Goal: Information Seeking & Learning: Learn about a topic

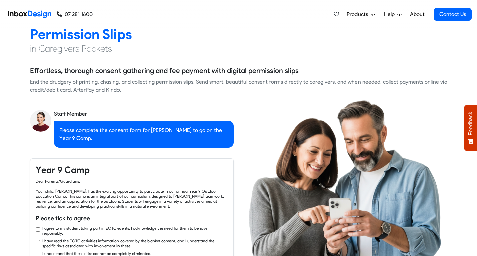
checkbox input "true"
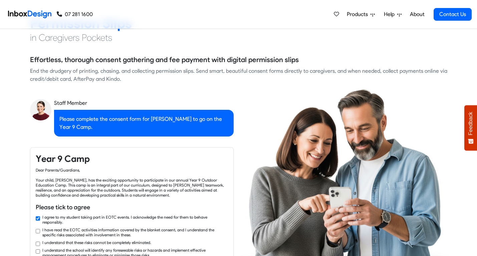
checkbox input "true"
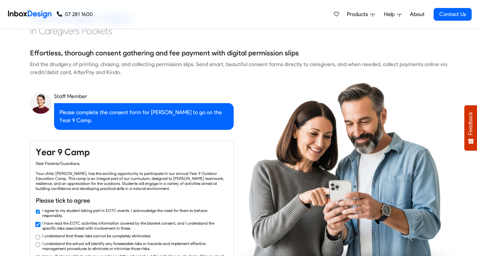
checkbox input "true"
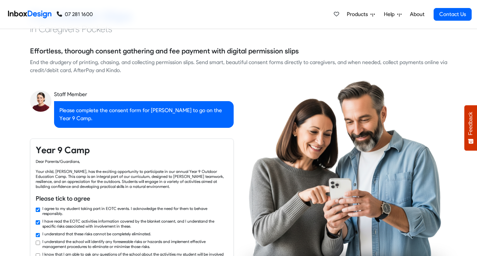
checkbox input "true"
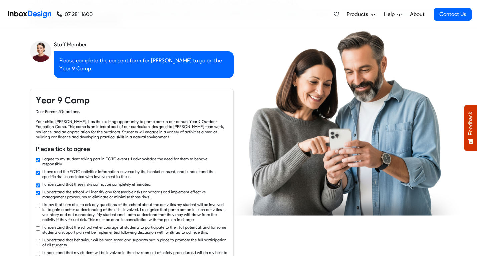
checkbox input "true"
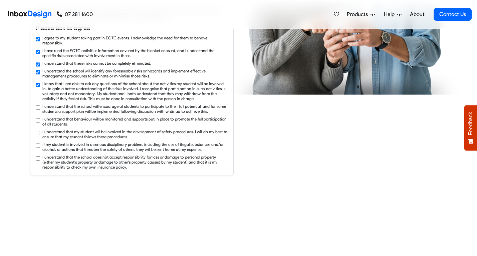
checkbox input "true"
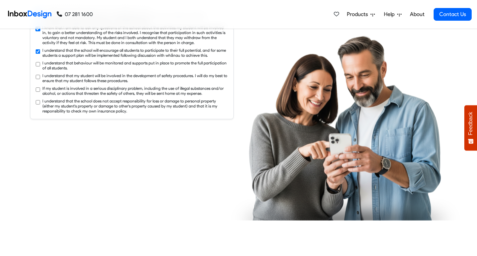
checkbox input "true"
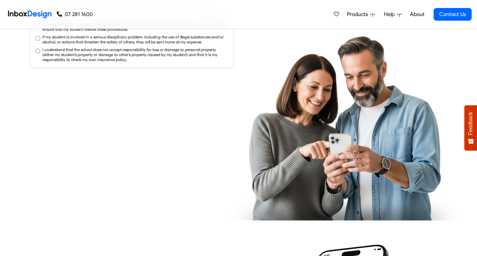
checkbox input "true"
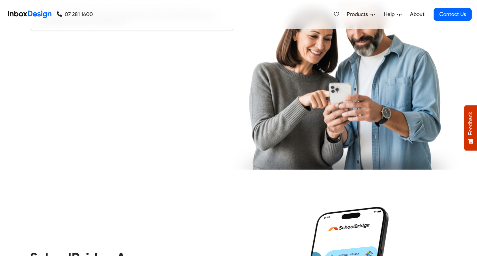
checkbox input "true"
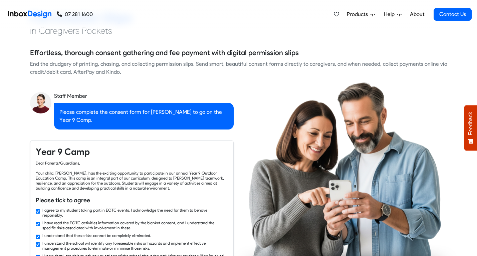
checkbox input "false"
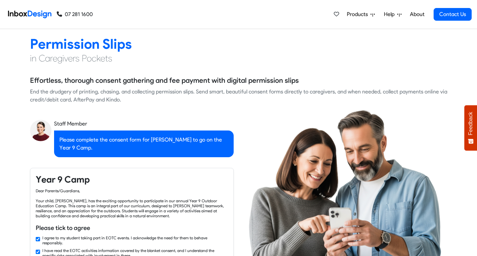
checkbox input "false"
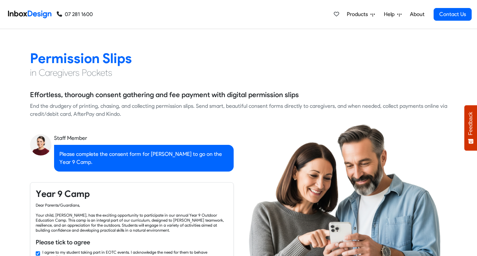
checkbox input "false"
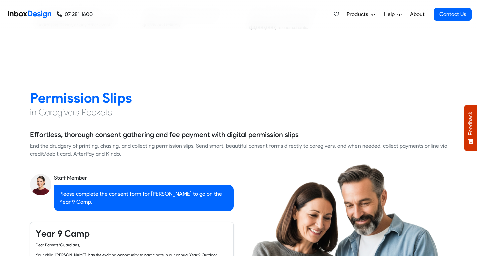
checkbox input "false"
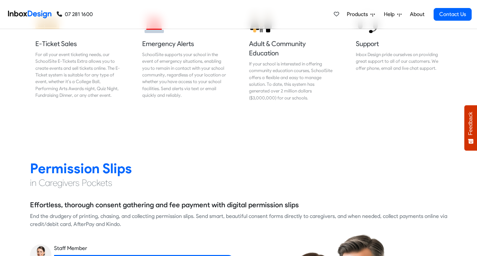
checkbox input "false"
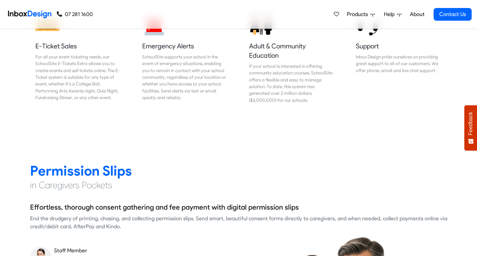
checkbox input "false"
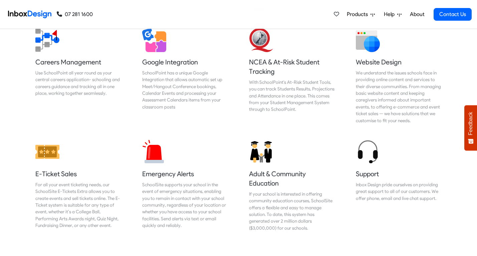
checkbox input "false"
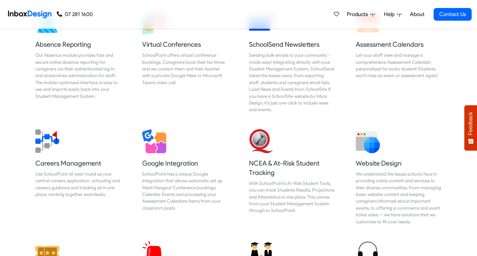
checkbox input "false"
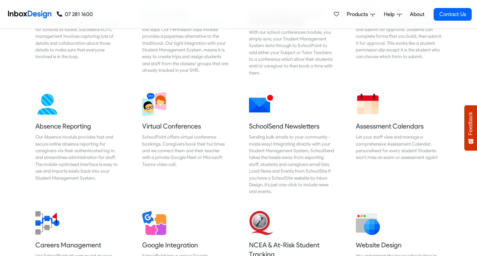
checkbox input "false"
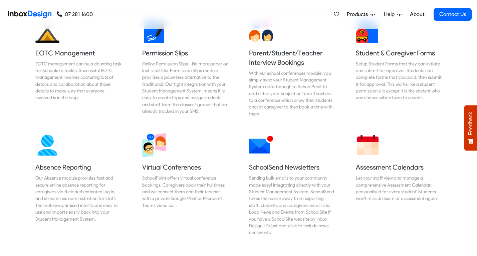
checkbox input "false"
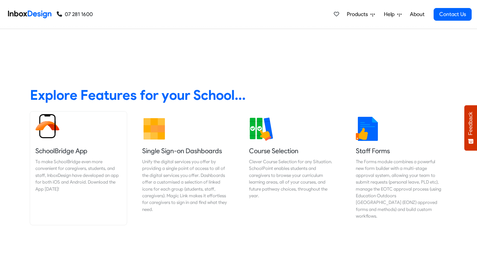
scroll to position [201, 0]
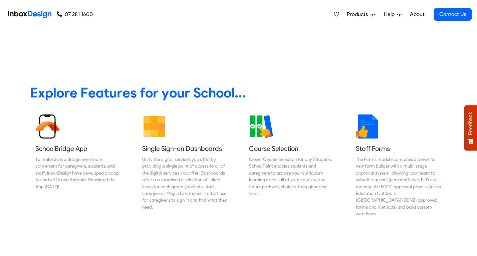
click at [359, 15] on span "Products" at bounding box center [359, 14] width 24 height 8
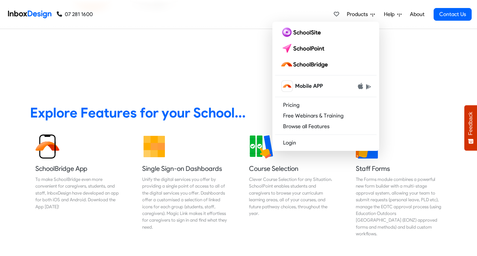
scroll to position [196, 0]
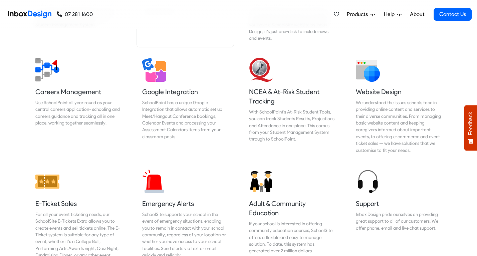
scroll to position [612, 0]
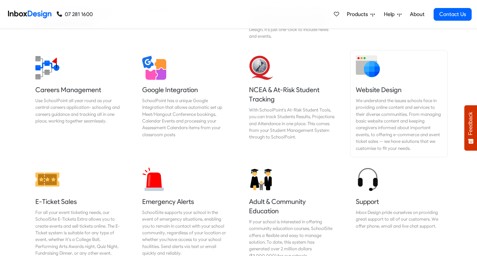
click at [384, 85] on h5 "Website Design" at bounding box center [399, 89] width 86 height 9
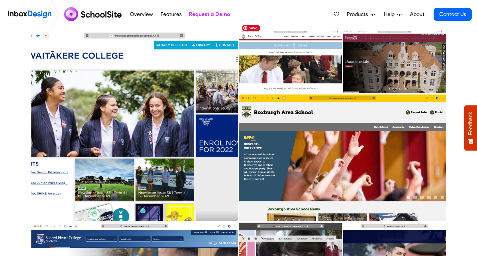
scroll to position [205, 0]
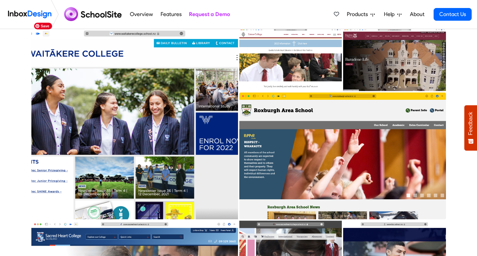
click at [143, 97] on img at bounding box center [135, 123] width 208 height 193
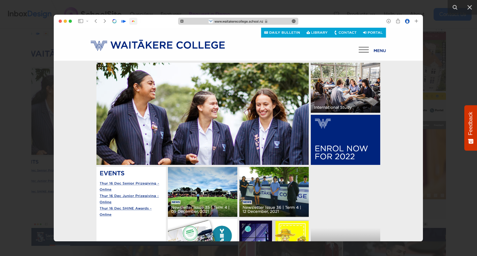
click at [440, 48] on div at bounding box center [238, 128] width 477 height 256
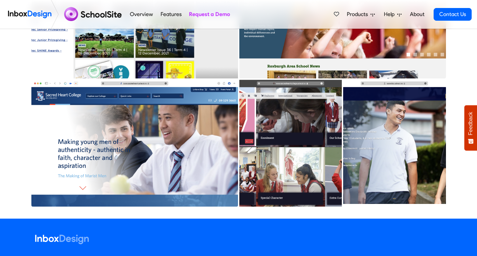
scroll to position [346, 0]
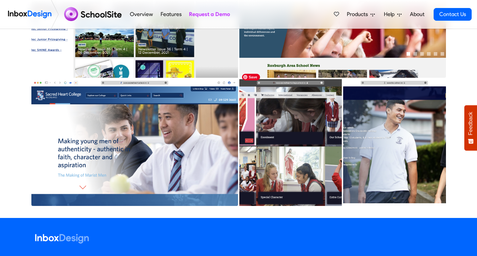
click at [298, 95] on img at bounding box center [291, 142] width 104 height 128
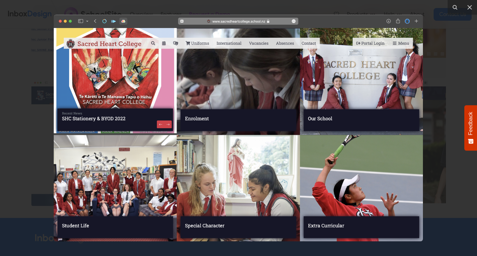
click at [445, 83] on div at bounding box center [238, 128] width 477 height 256
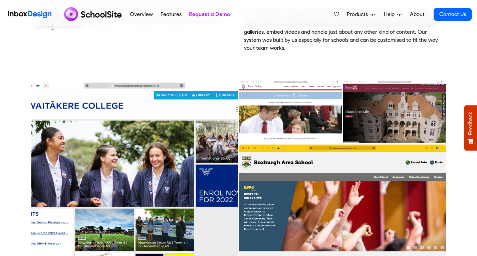
scroll to position [153, 0]
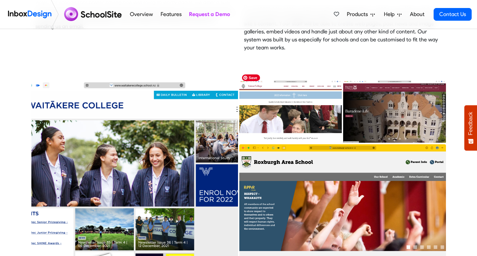
click at [286, 93] on img at bounding box center [291, 111] width 104 height 64
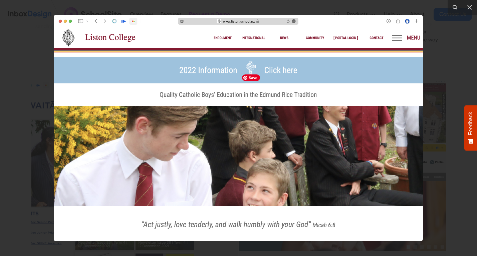
scroll to position [151, 0]
click at [440, 81] on div at bounding box center [238, 128] width 477 height 256
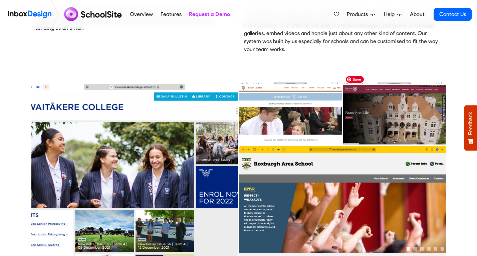
click at [408, 99] on img at bounding box center [395, 113] width 104 height 64
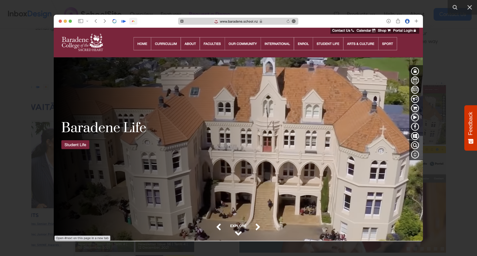
click at [449, 73] on div at bounding box center [238, 128] width 477 height 256
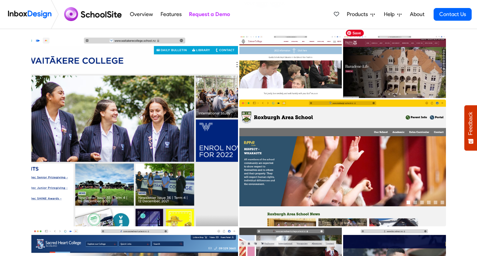
scroll to position [198, 0]
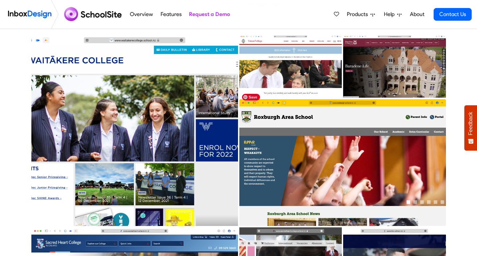
click at [371, 103] on img at bounding box center [343, 163] width 208 height 128
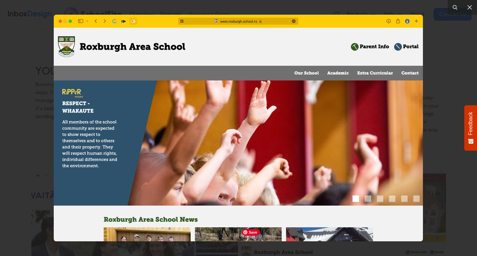
scroll to position [61, 0]
click at [460, 67] on div at bounding box center [238, 128] width 477 height 256
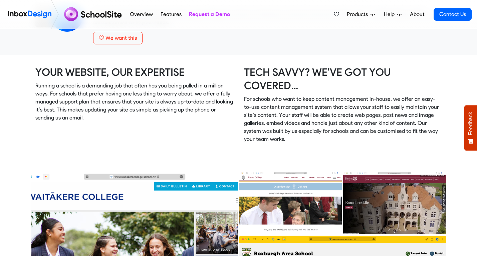
scroll to position [62, 0]
